Goal: Task Accomplishment & Management: Manage account settings

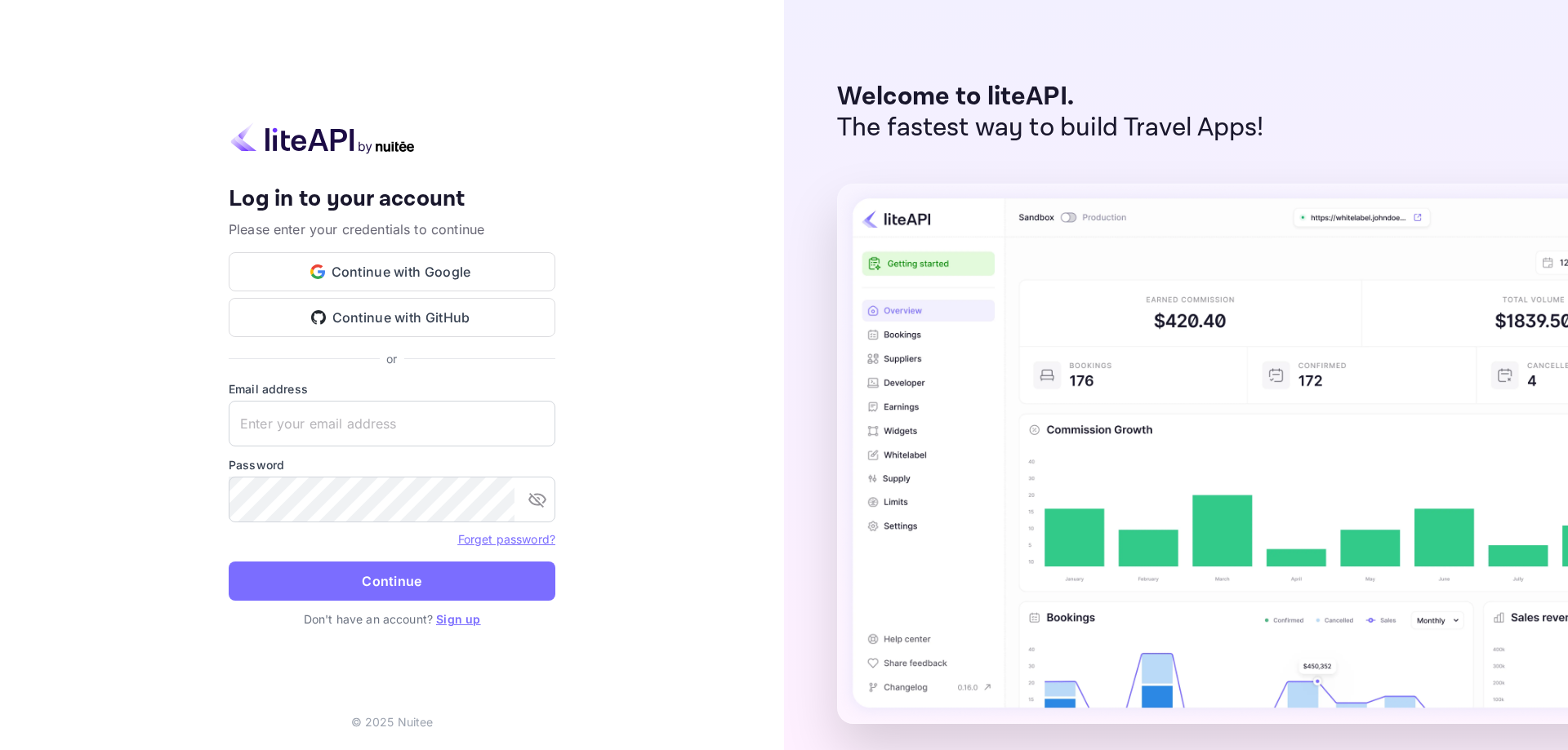
type input "[EMAIL_ADDRESS][DOMAIN_NAME]"
drag, startPoint x: 302, startPoint y: 544, endPoint x: 311, endPoint y: 563, distance: 21.0
click at [302, 545] on div "Forget password?" at bounding box center [392, 538] width 327 height 20
click at [312, 565] on button "Continue" at bounding box center [392, 580] width 327 height 39
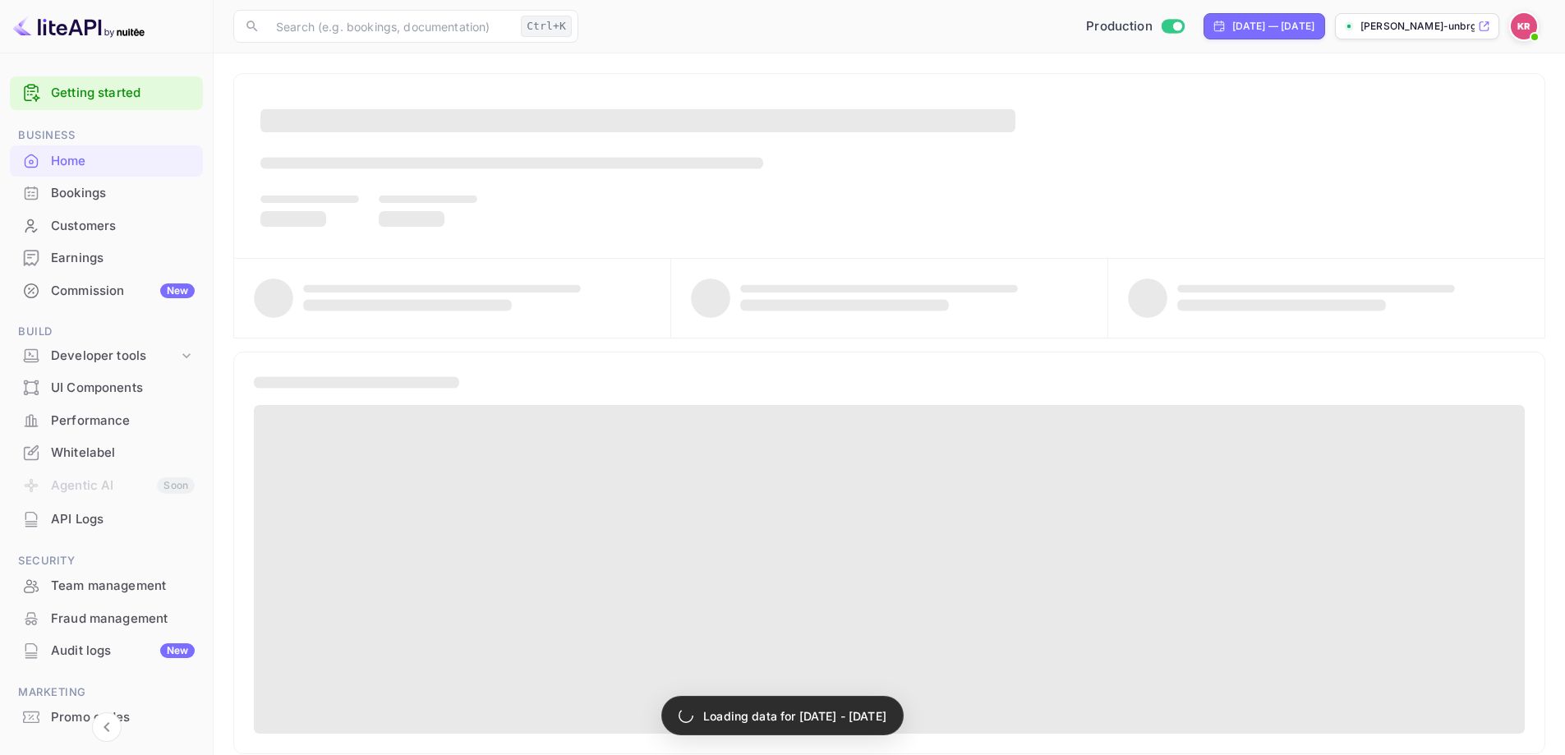
click at [104, 192] on div "Bookings" at bounding box center [123, 193] width 144 height 19
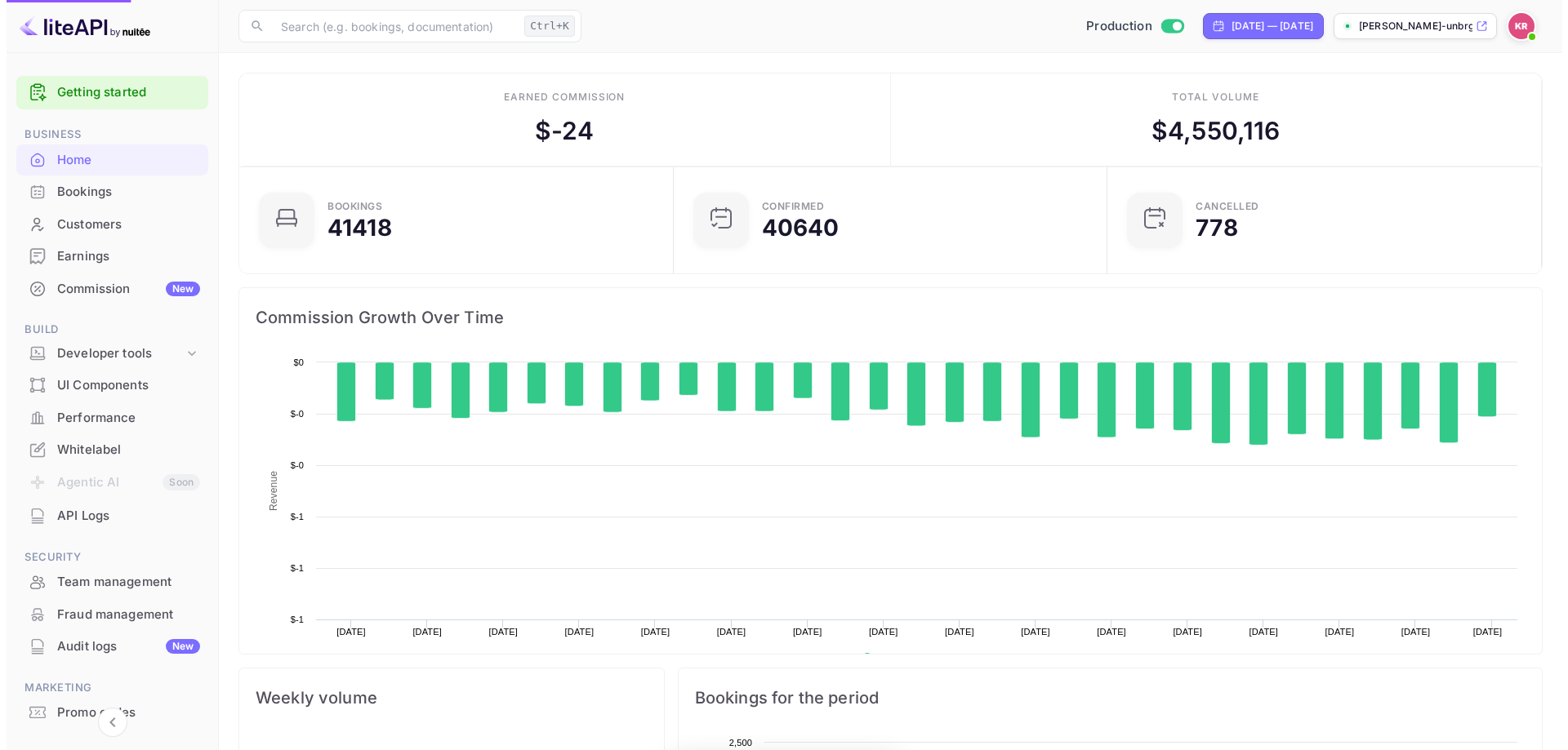
scroll to position [253, 411]
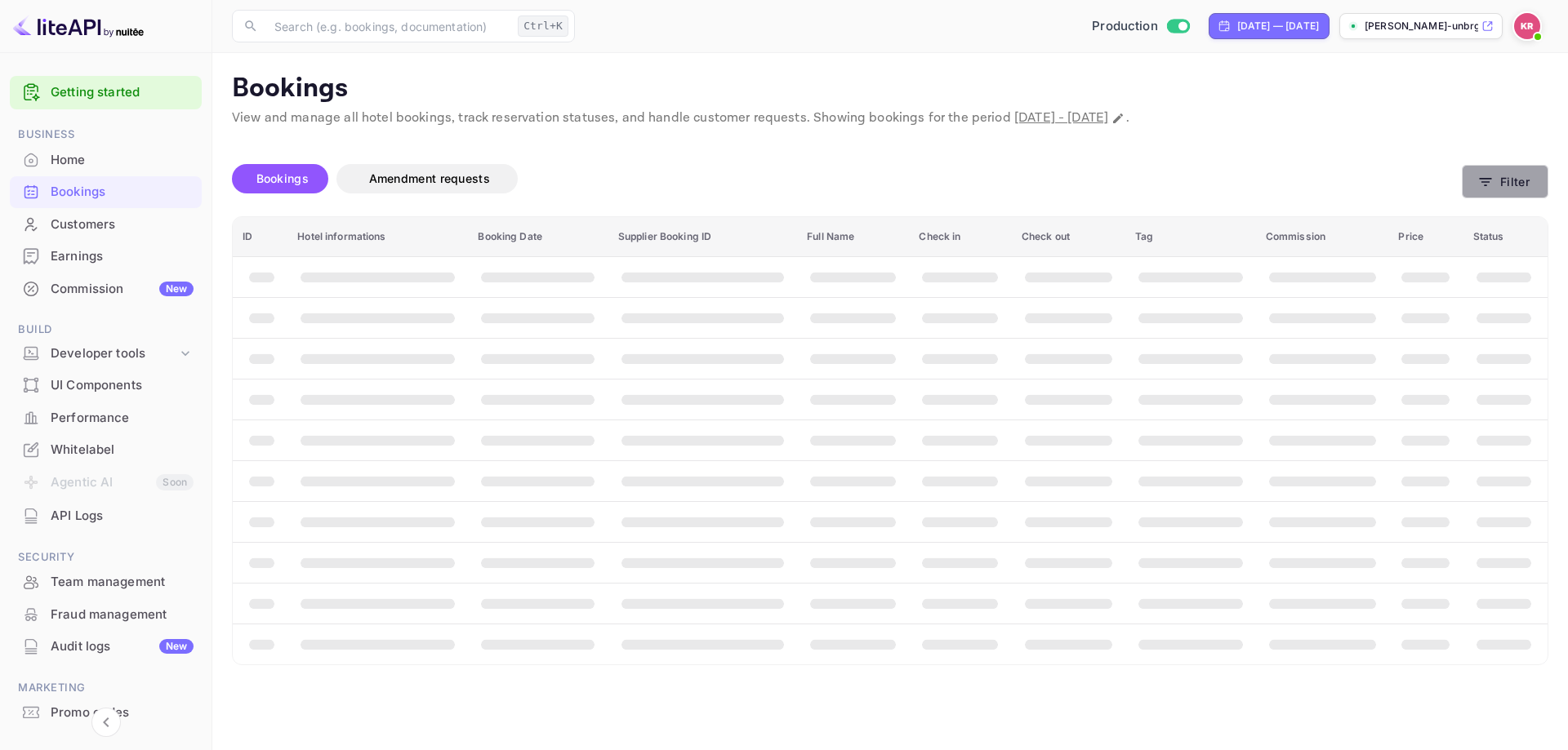
click at [1514, 187] on button "Filter" at bounding box center [1504, 182] width 86 height 34
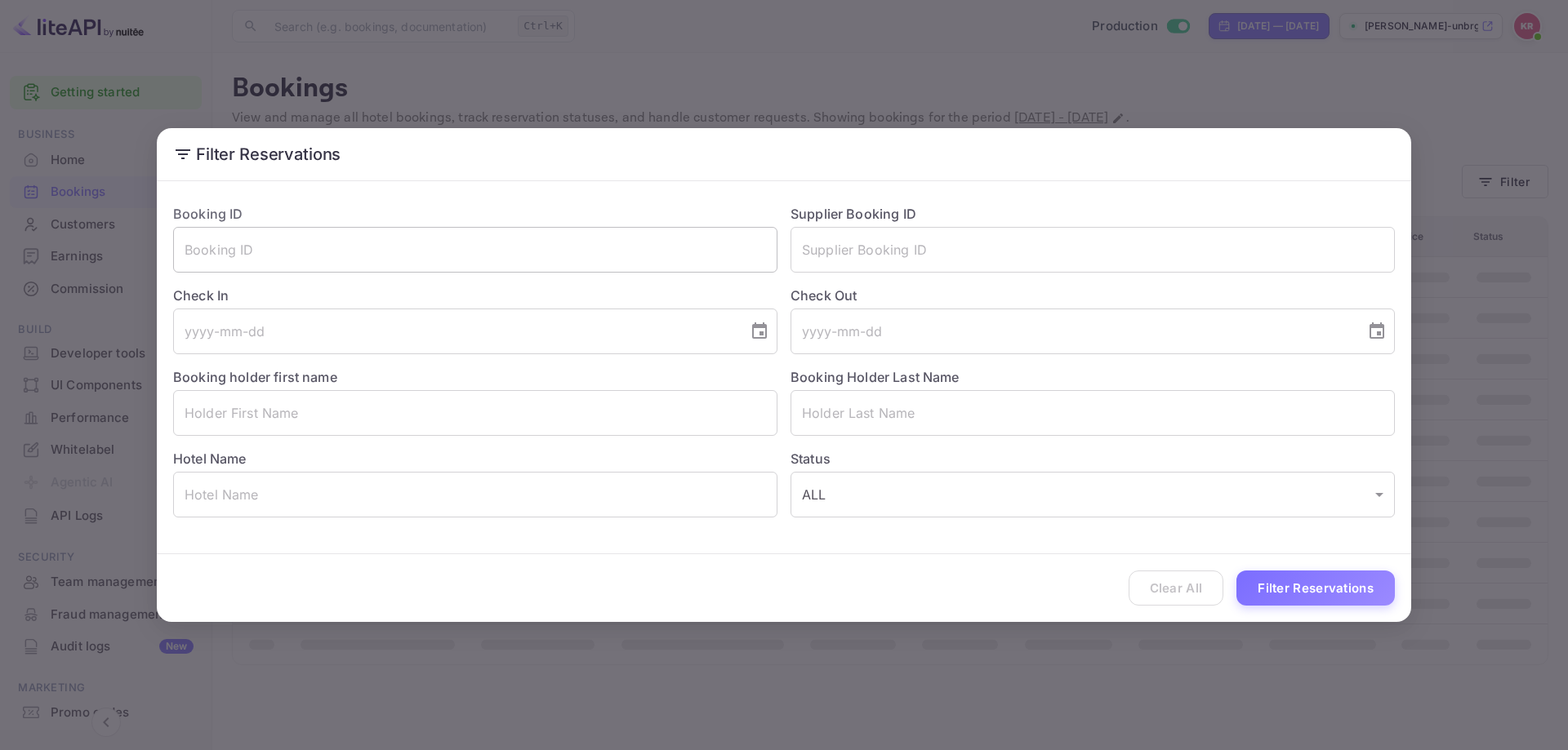
click at [405, 251] on input "text" at bounding box center [475, 249] width 604 height 46
paste input "l51nBIyZB"
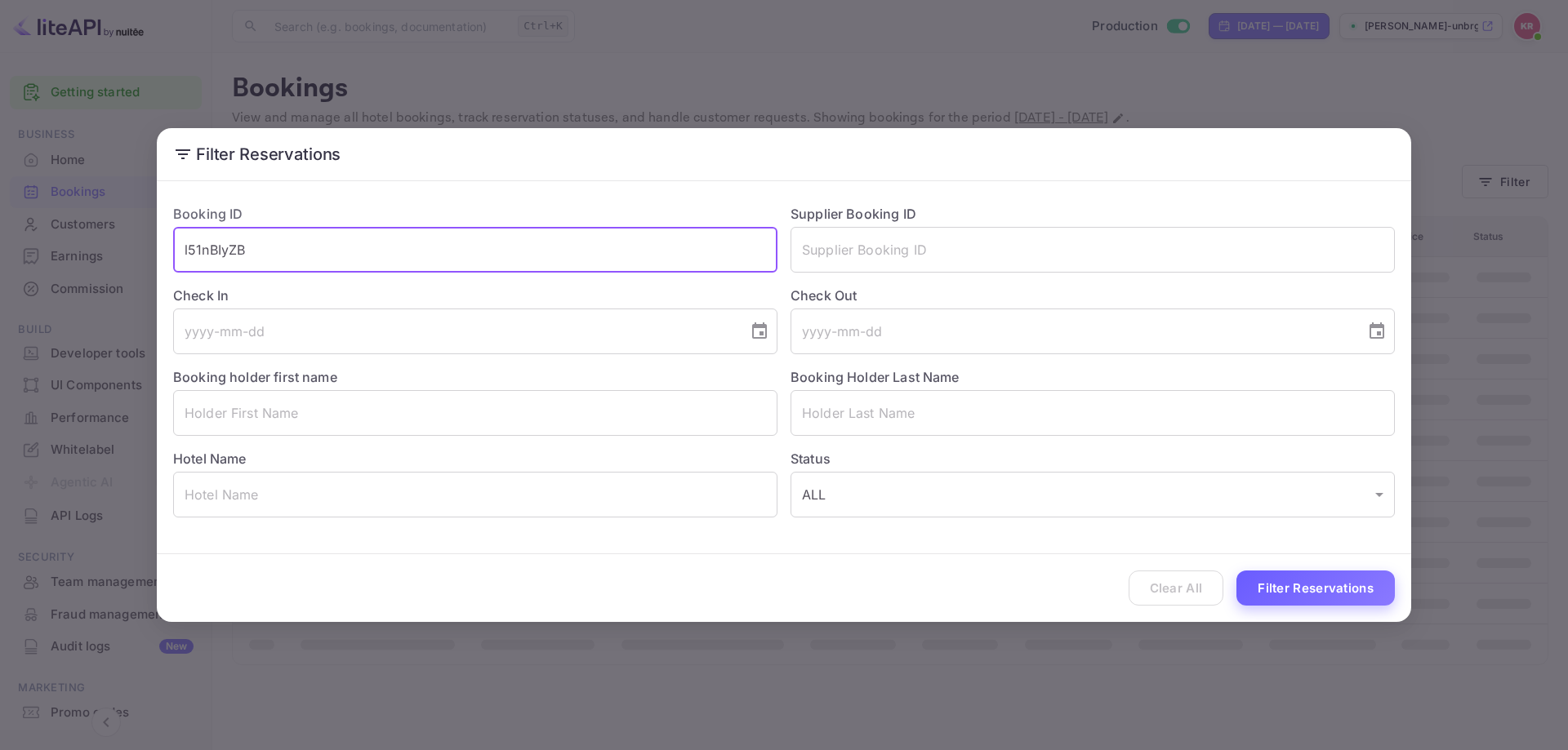
type input "l51nBIyZB"
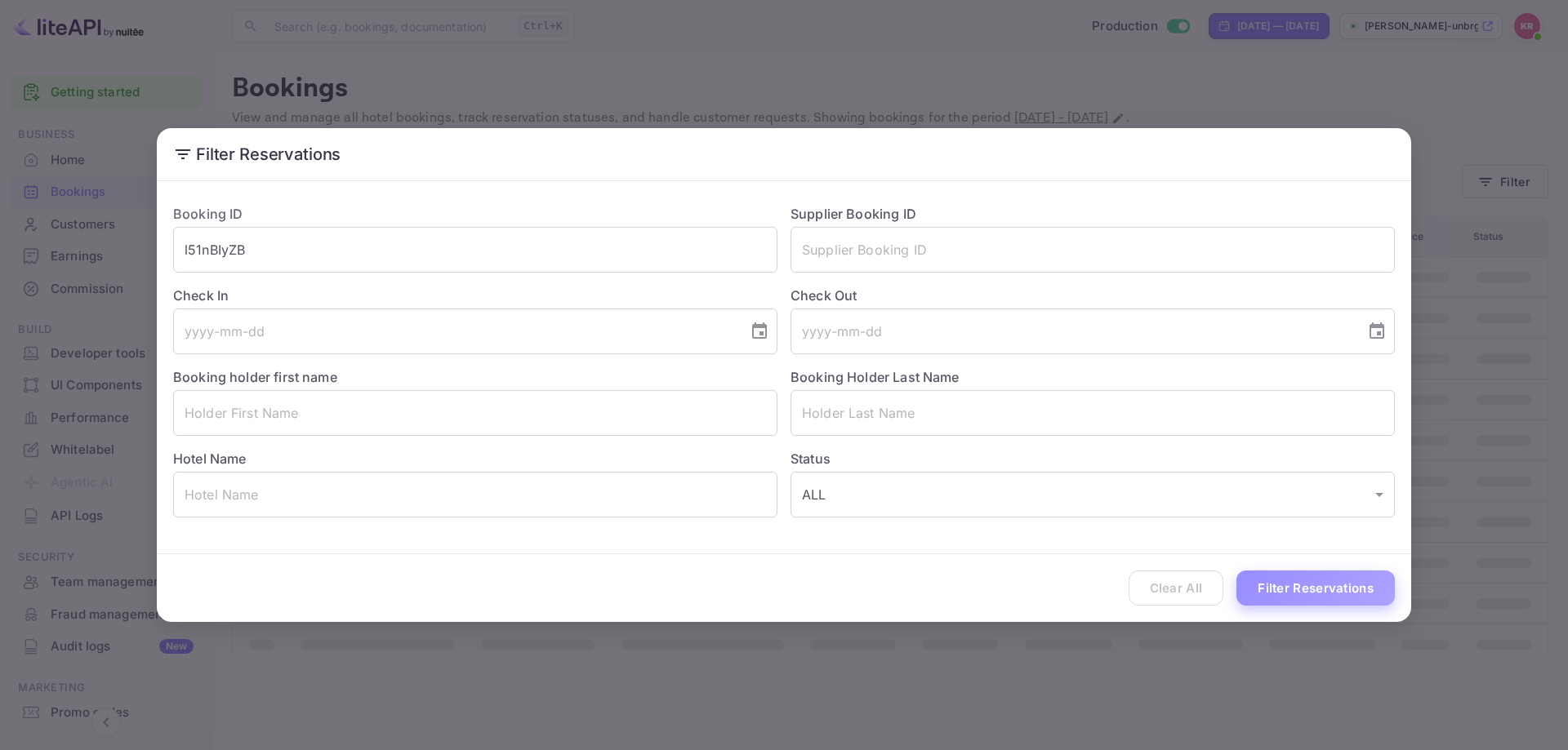
click at [1252, 584] on button "Filter Reservations" at bounding box center [1315, 587] width 158 height 35
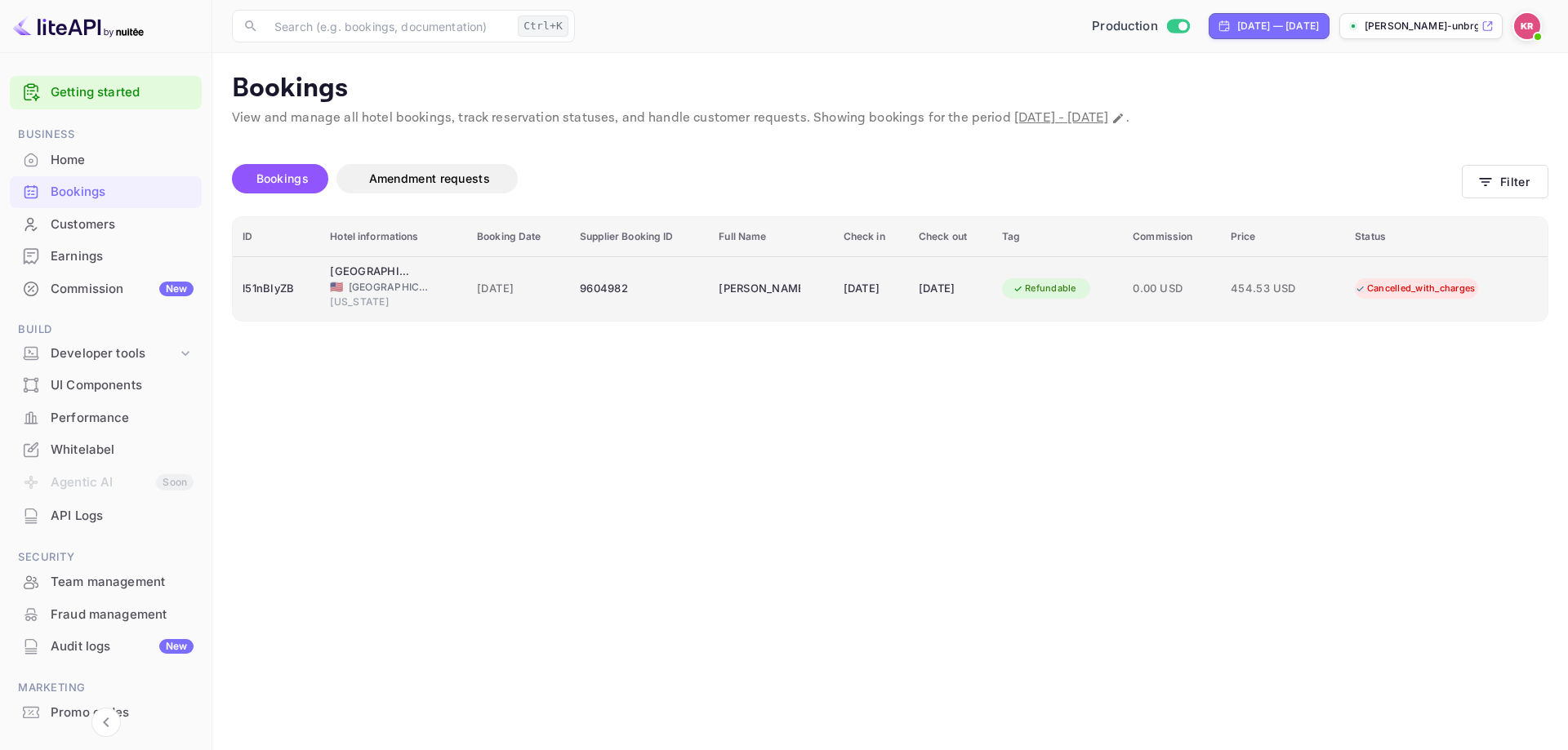
click at [768, 258] on td "[PERSON_NAME]" at bounding box center [770, 288] width 124 height 65
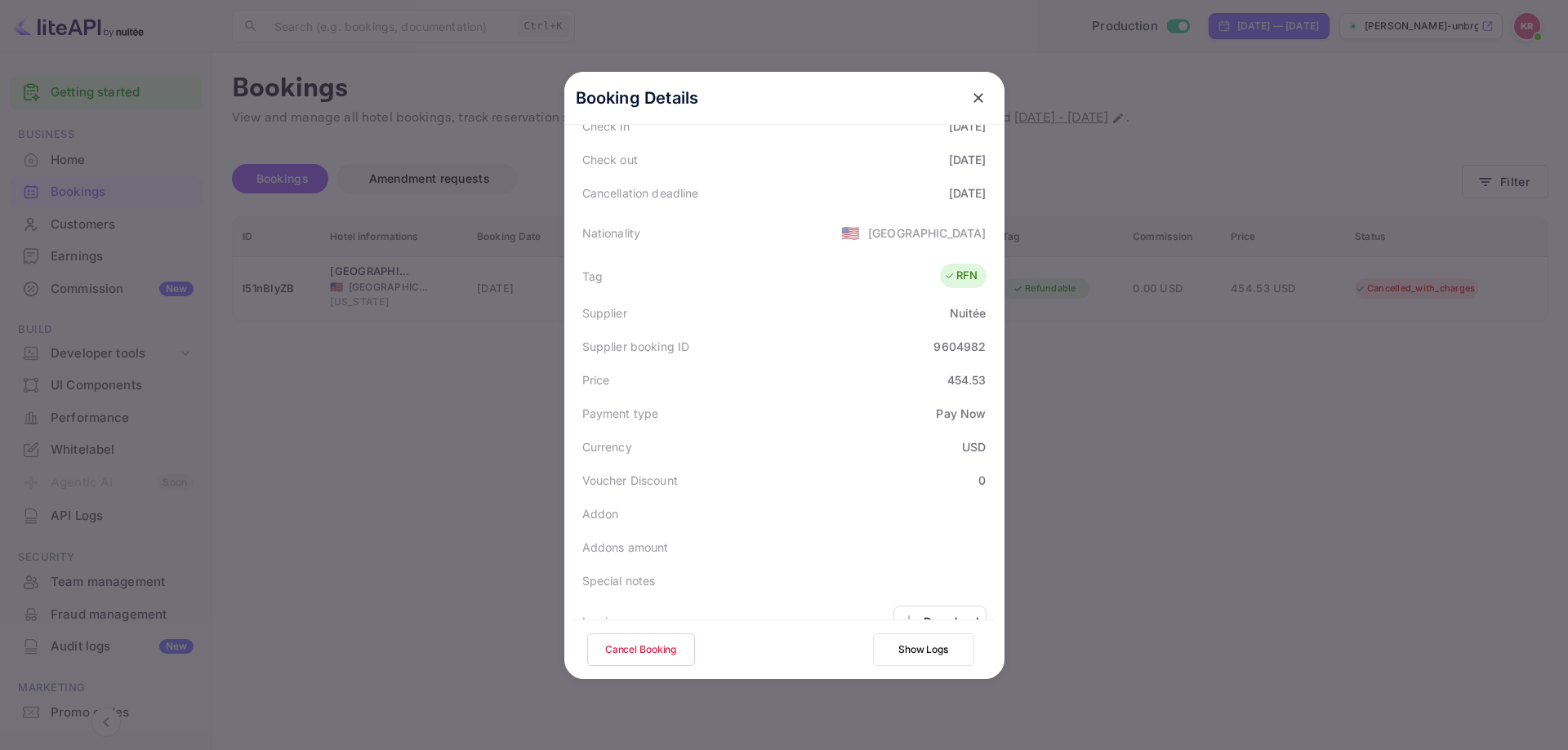
scroll to position [314, 0]
click at [666, 651] on button "Cancel Booking" at bounding box center [641, 650] width 107 height 33
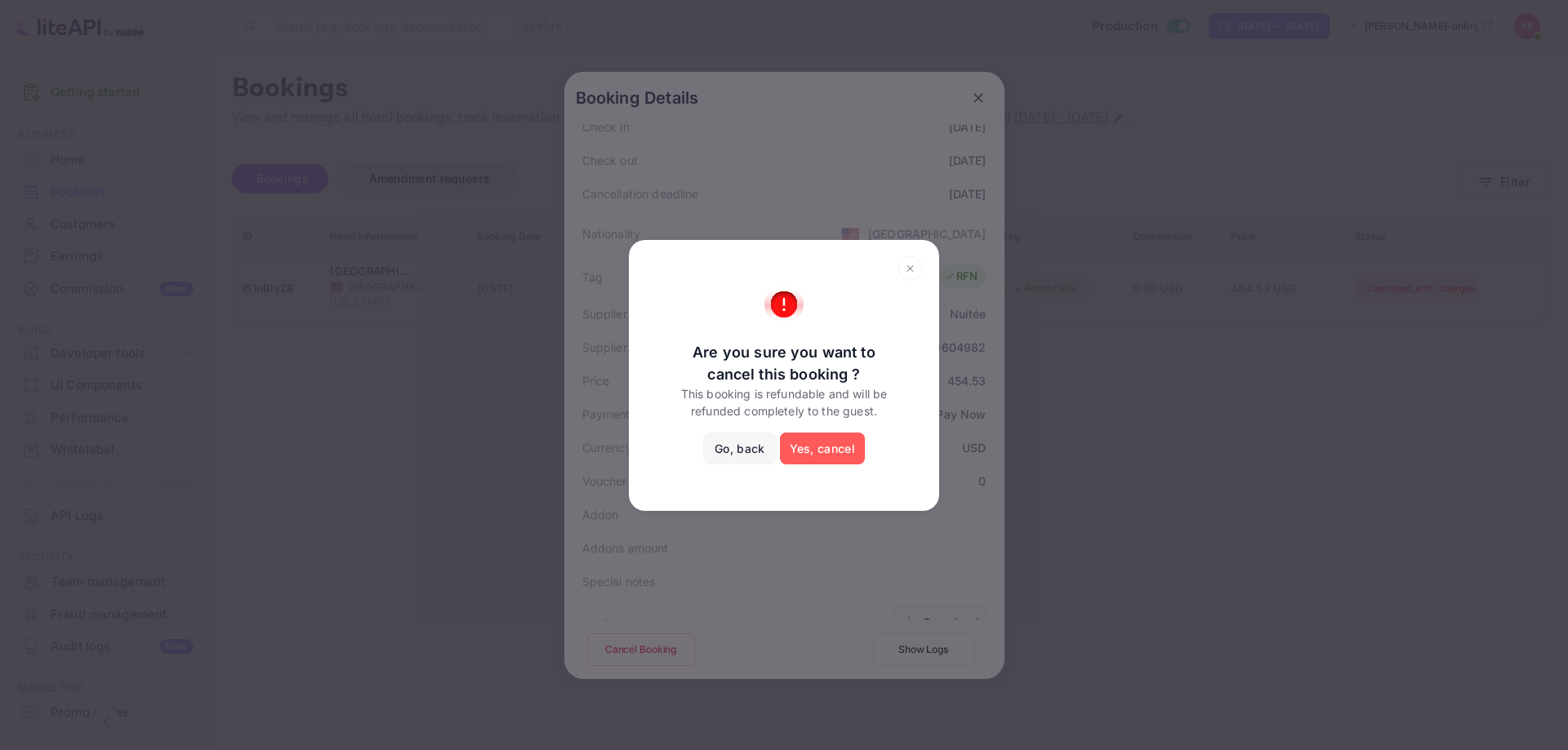
click at [799, 453] on button "Yes, cancel" at bounding box center [822, 449] width 84 height 33
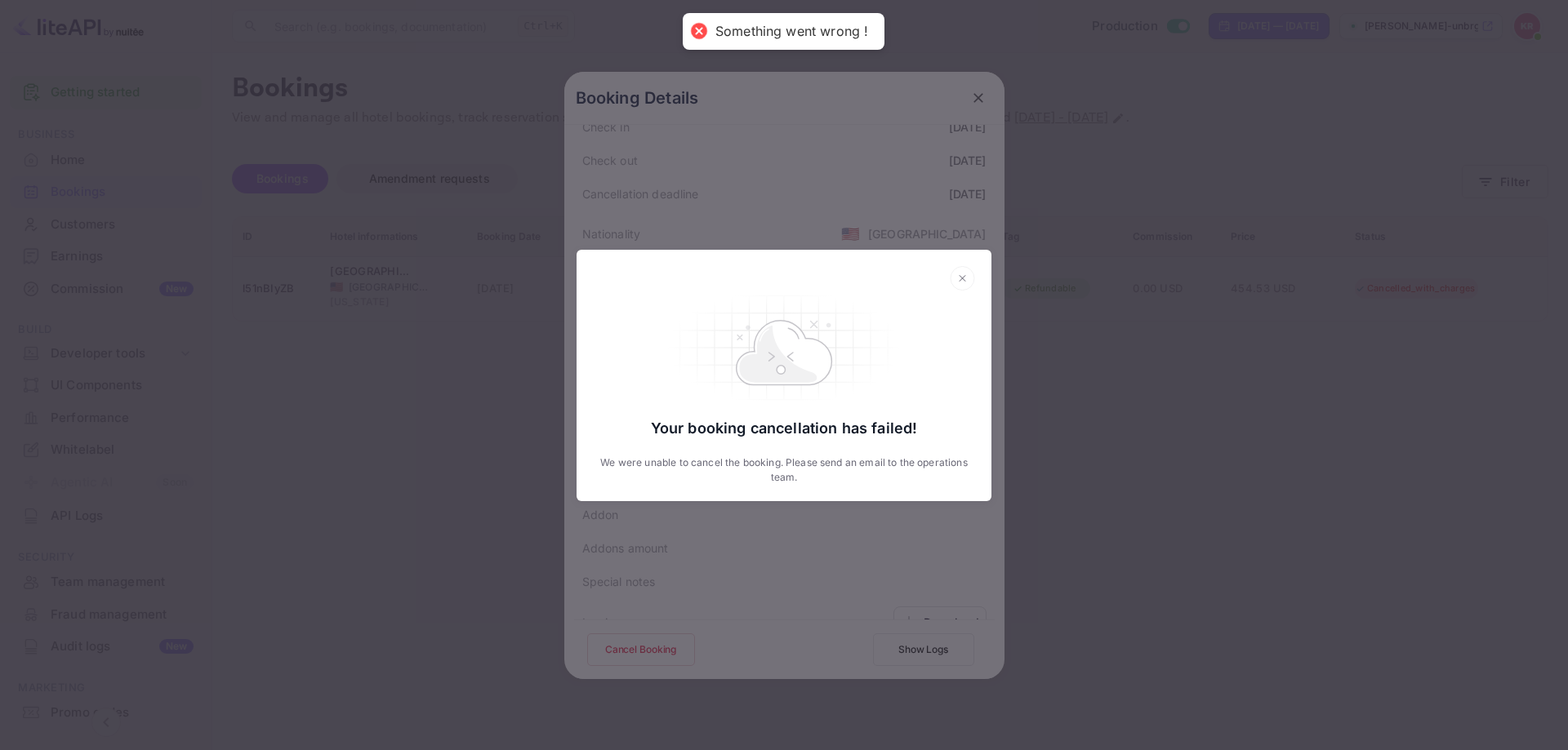
click at [778, 225] on div "Your booking cancellation has failed! We were unable to cancel the booking. Ple…" at bounding box center [784, 375] width 1568 height 750
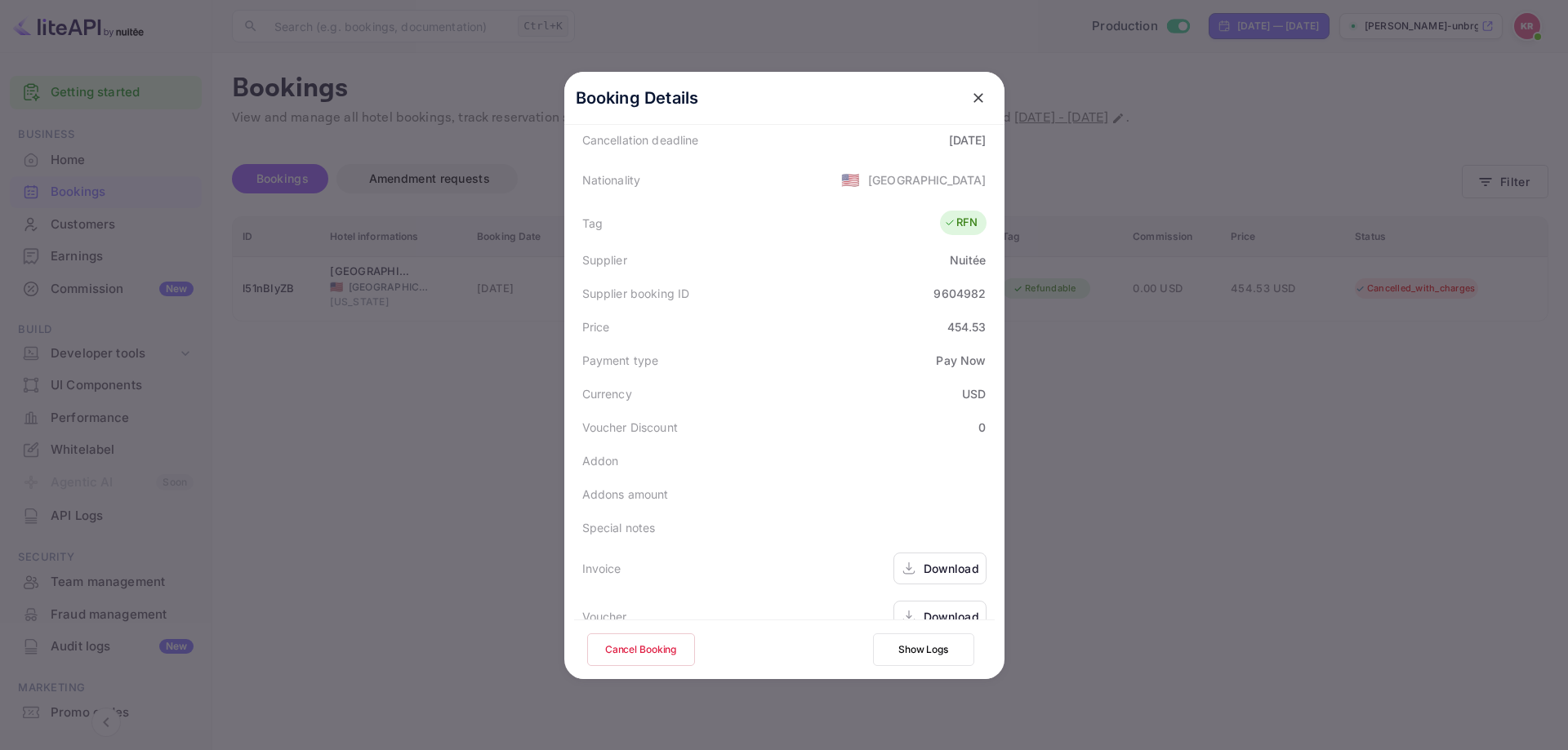
scroll to position [396, 0]
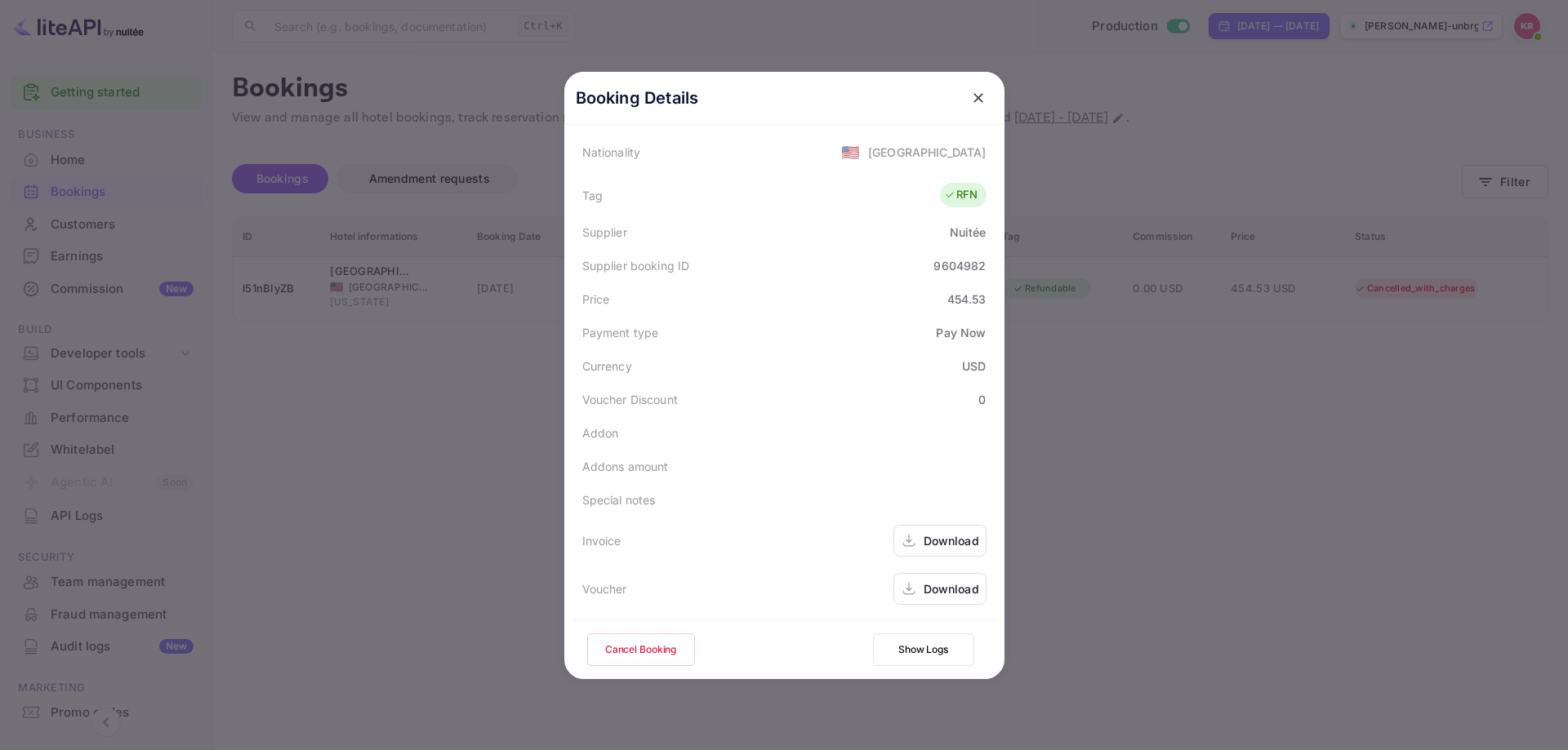
click at [975, 98] on icon "close" at bounding box center [978, 97] width 16 height 16
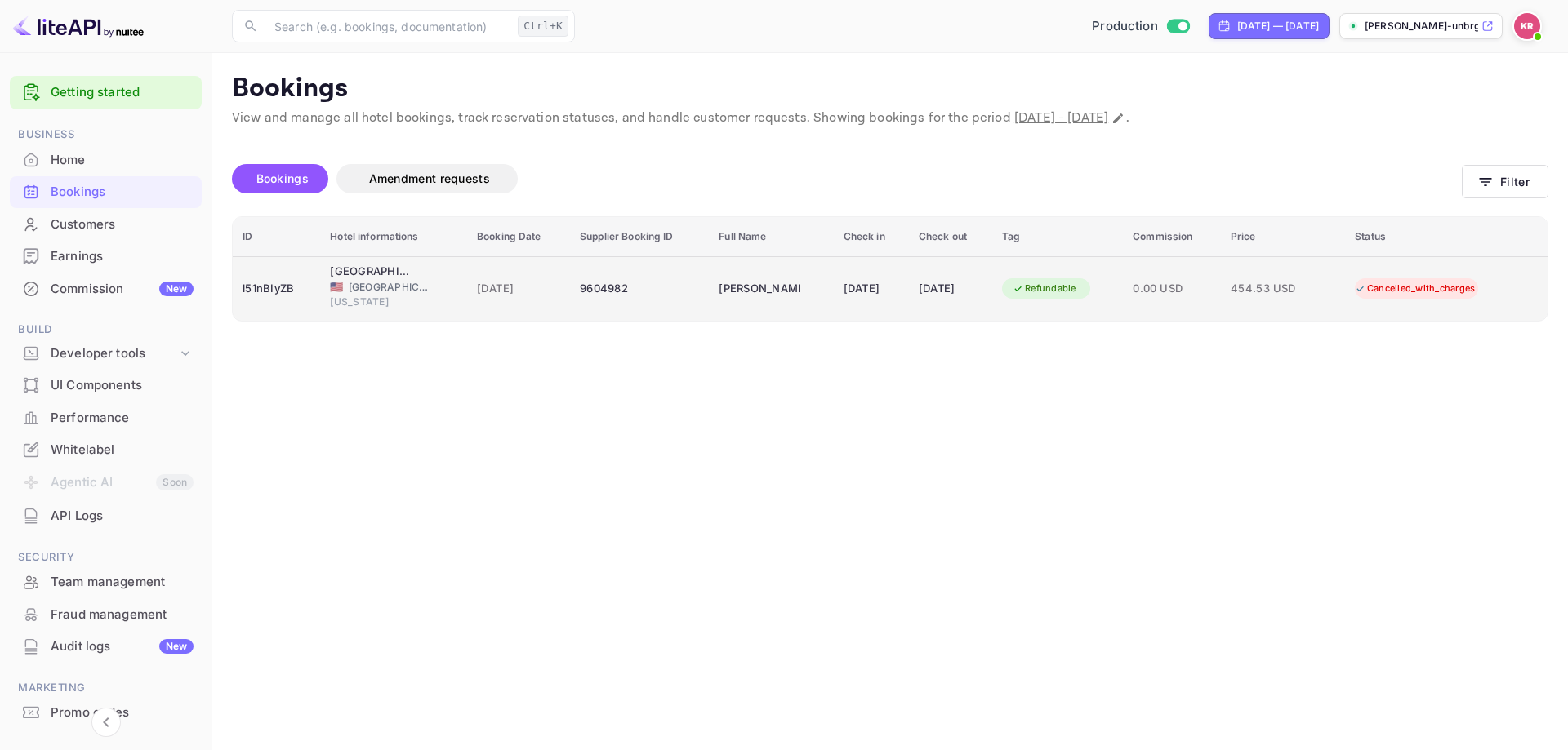
click at [967, 272] on td "[DATE]" at bounding box center [951, 288] width 83 height 65
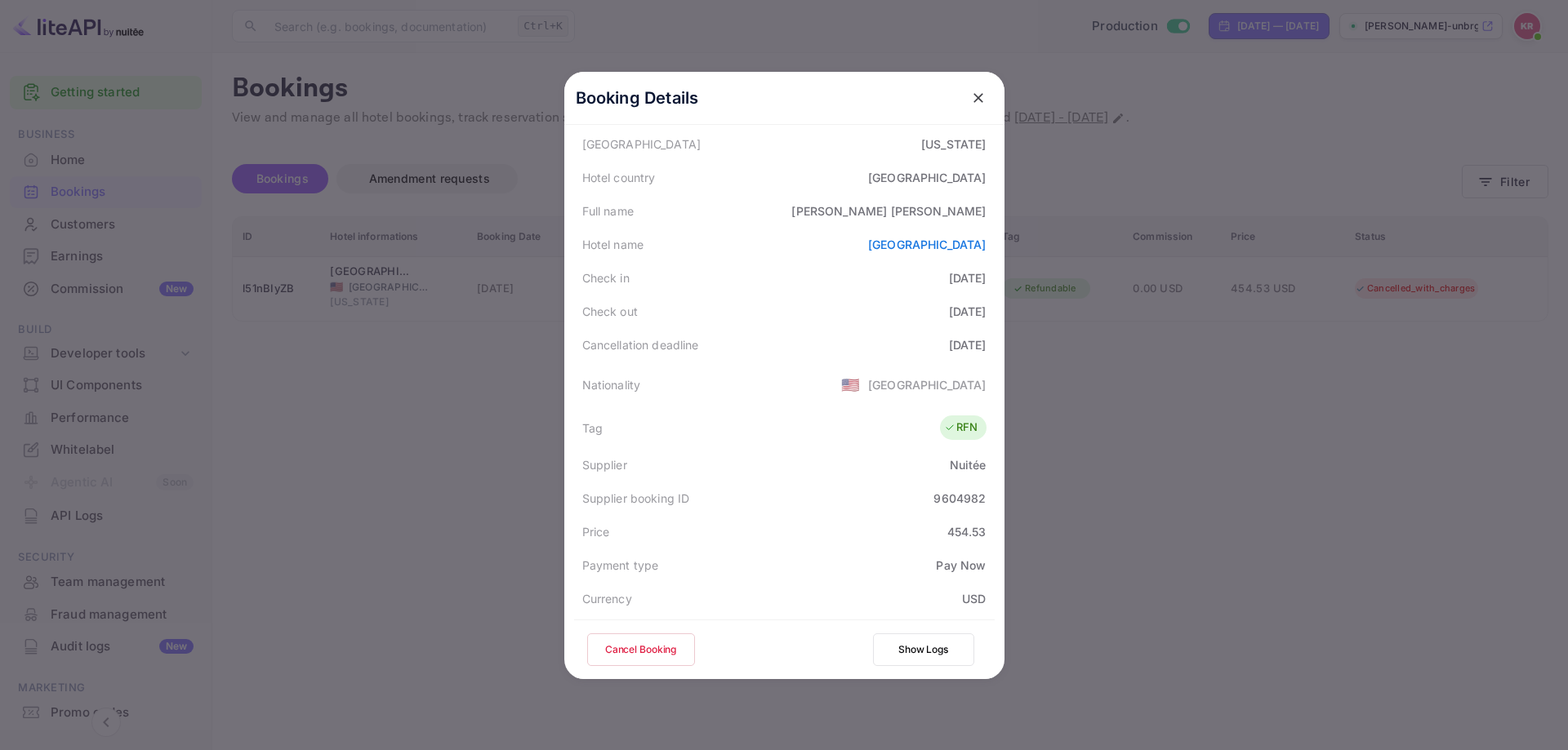
scroll to position [245, 0]
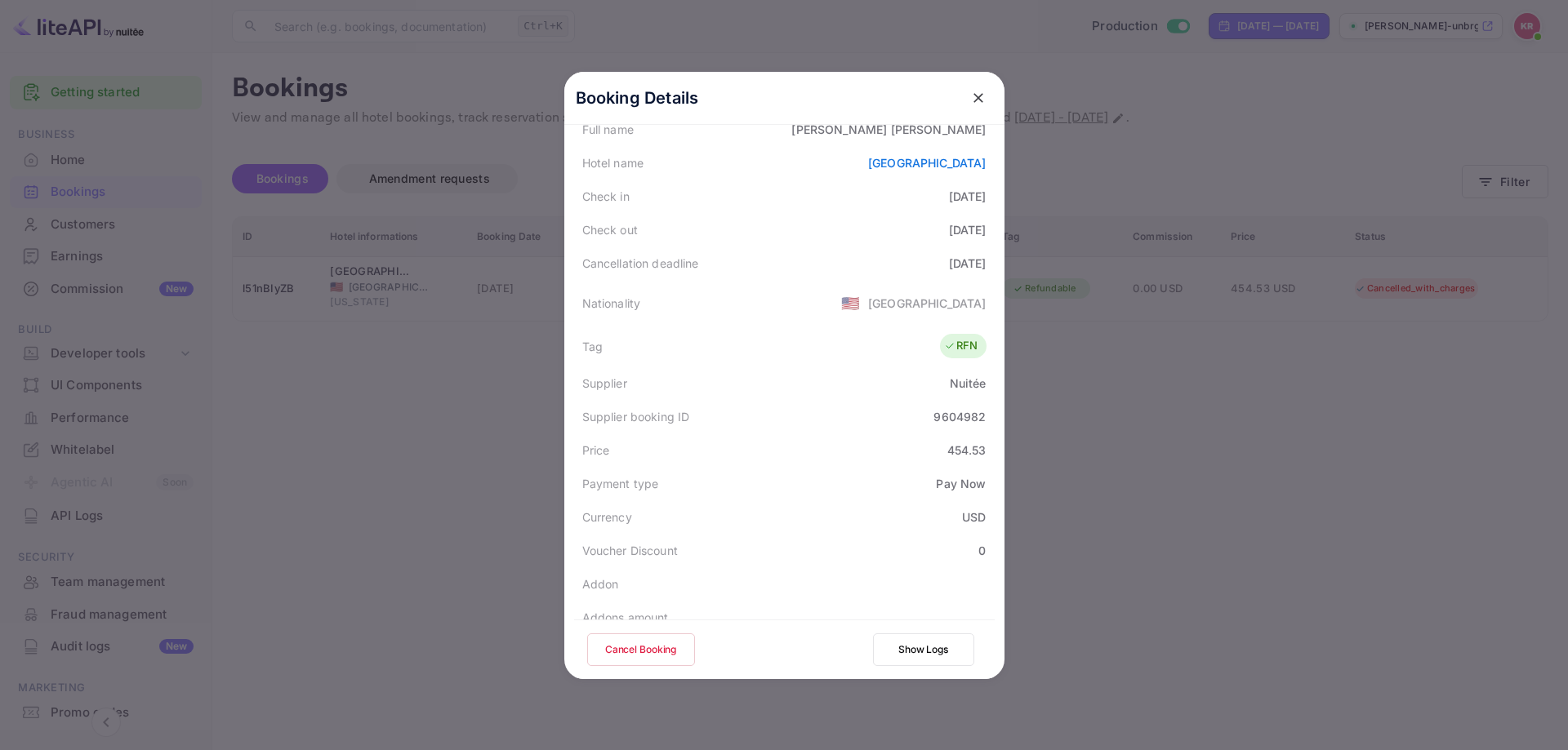
click at [992, 97] on div "Booking Details" at bounding box center [784, 97] width 440 height 53
click at [972, 99] on icon "close" at bounding box center [978, 97] width 16 height 16
